Goal: Transaction & Acquisition: Purchase product/service

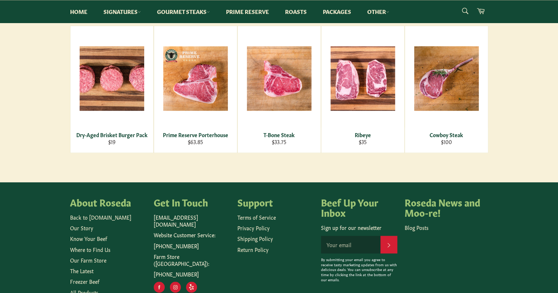
scroll to position [441, 0]
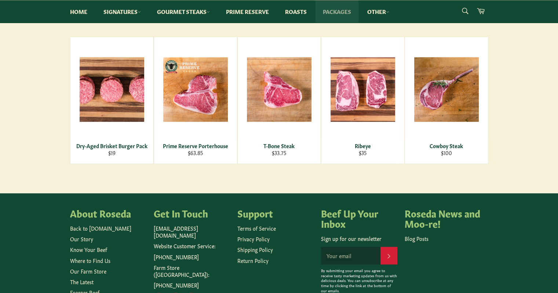
click at [335, 10] on link "Packages" at bounding box center [337, 11] width 43 height 22
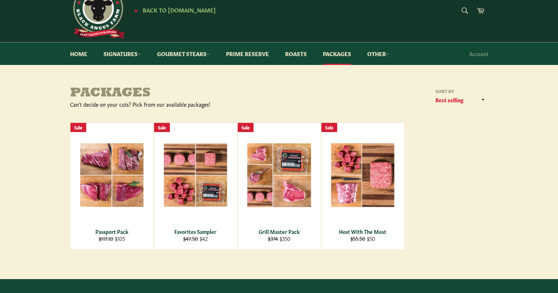
scroll to position [37, 0]
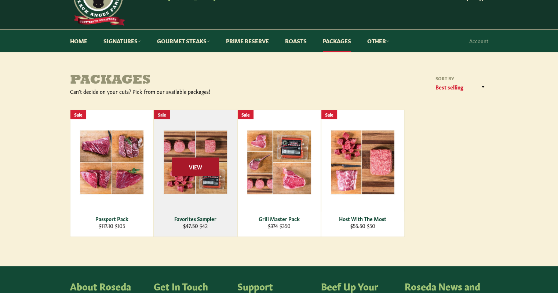
click at [192, 163] on span "View" at bounding box center [195, 167] width 47 height 19
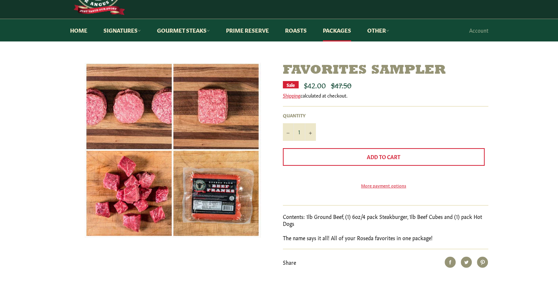
scroll to position [37, 0]
